Goal: Task Accomplishment & Management: Manage account settings

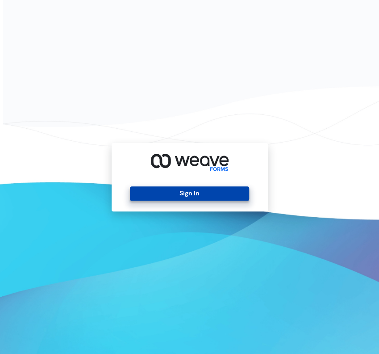
click at [209, 198] on button "Sign In" at bounding box center [189, 193] width 119 height 14
